Goal: Check status: Check status

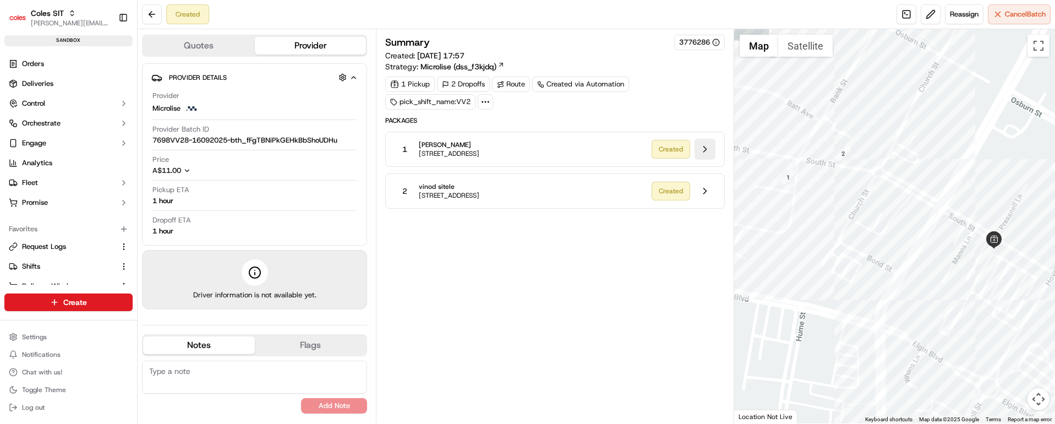
click at [706, 150] on button at bounding box center [705, 149] width 21 height 21
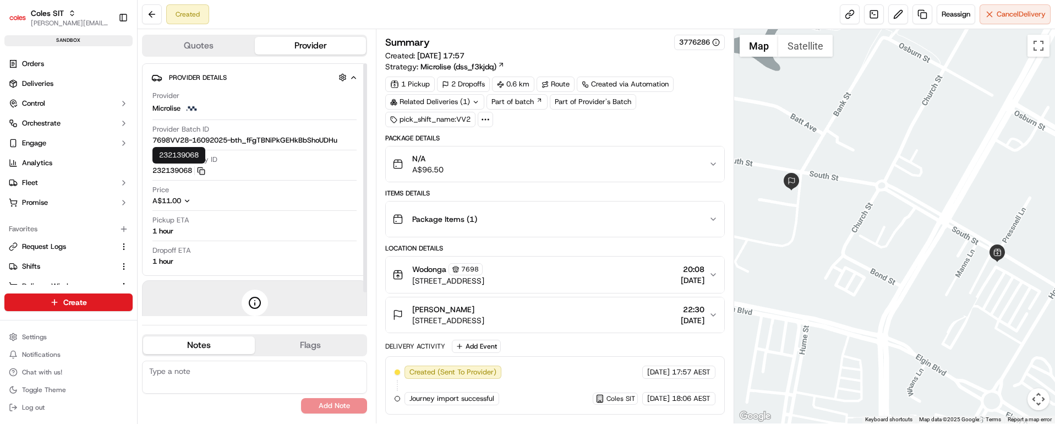
click at [204, 170] on icon "button" at bounding box center [201, 171] width 8 height 8
click at [490, 392] on div "Journey import successful" at bounding box center [452, 398] width 95 height 13
